Goal: Find contact information: Find contact information

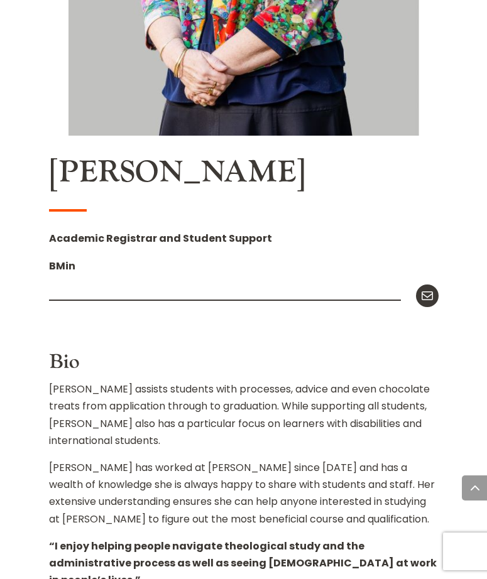
scroll to position [781, 0]
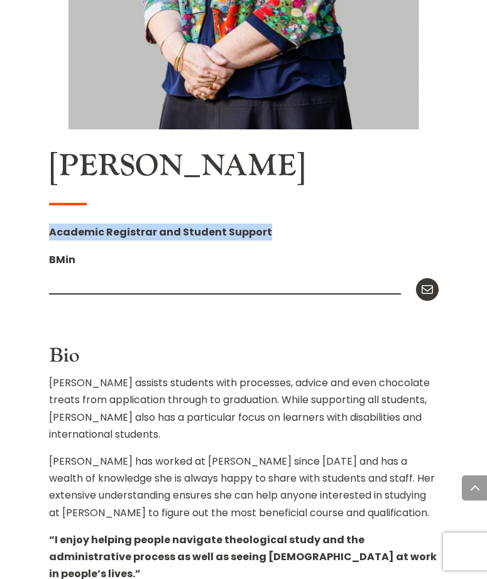
drag, startPoint x: 48, startPoint y: 230, endPoint x: 264, endPoint y: 237, distance: 216.3
click at [264, 237] on div "Home » About Carey » Staff » Neroli Hollis Neroli Hollis Academic Registrar and…" at bounding box center [243, 141] width 487 height 1171
copy strong "Academic Registrar and Student Support"
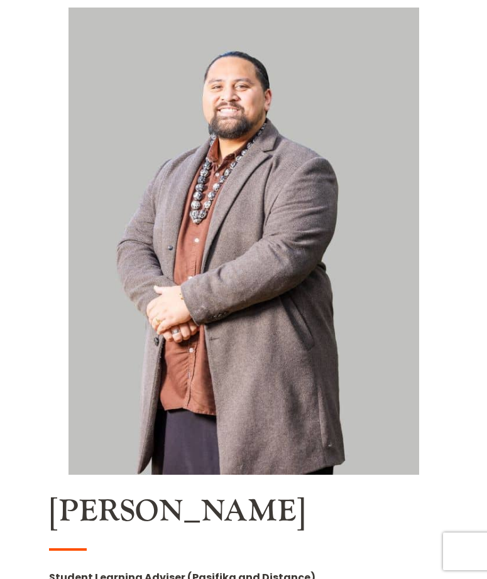
click at [355, 129] on img at bounding box center [243, 241] width 351 height 467
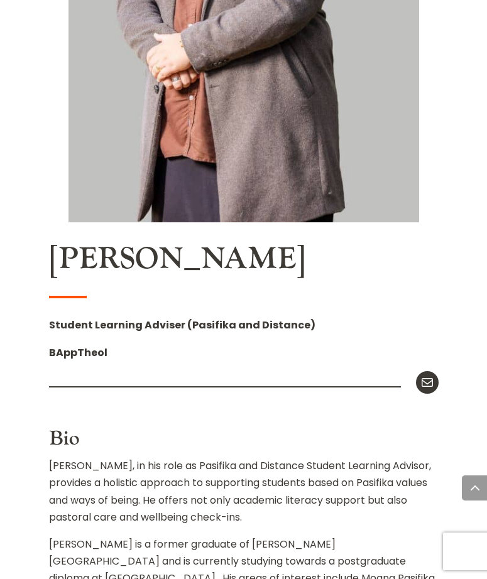
scroll to position [682, 0]
